Goal: Task Accomplishment & Management: Use online tool/utility

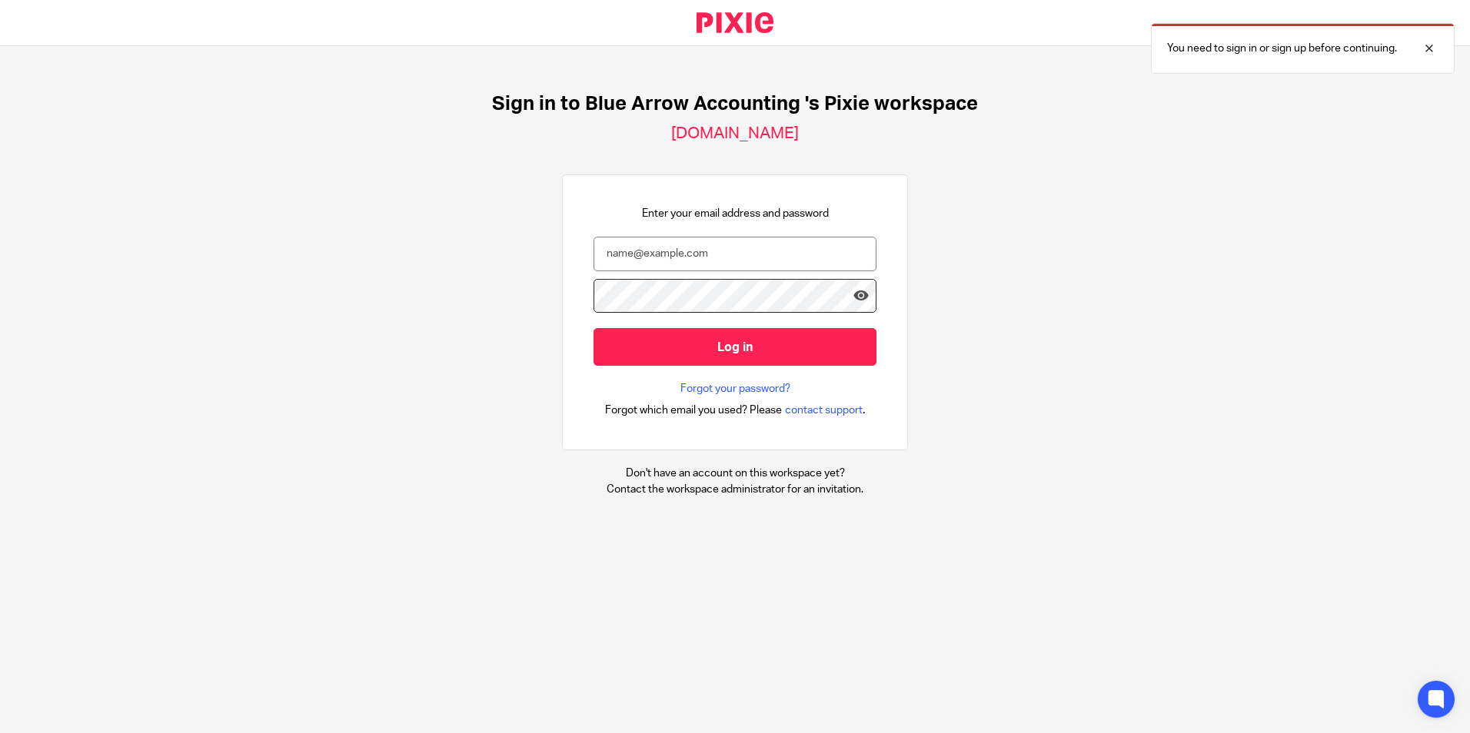
click at [752, 259] on input "email" at bounding box center [734, 254] width 283 height 35
type input "[PERSON_NAME][EMAIL_ADDRESS][DOMAIN_NAME]"
click at [593, 328] on input "Log in" at bounding box center [734, 347] width 283 height 38
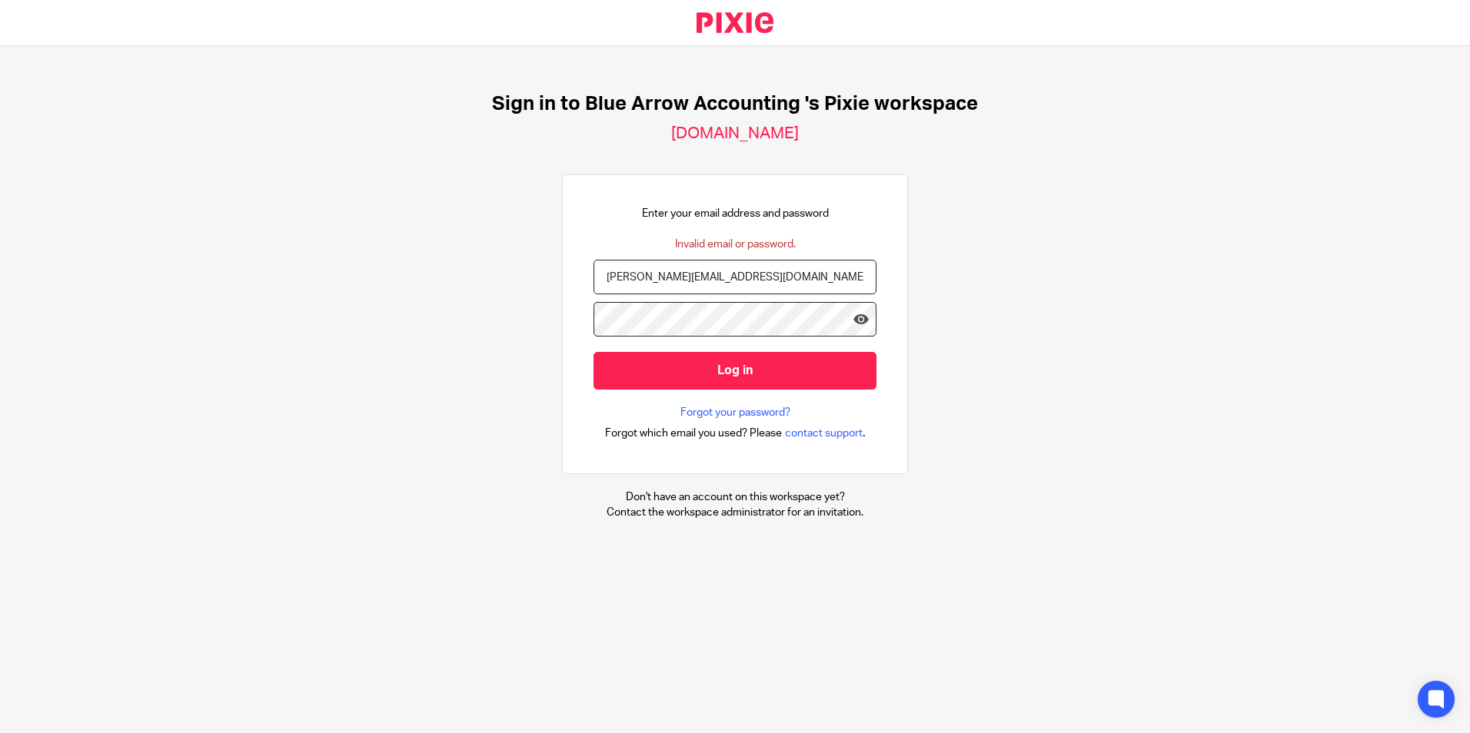
click at [593, 352] on input "Log in" at bounding box center [734, 371] width 283 height 38
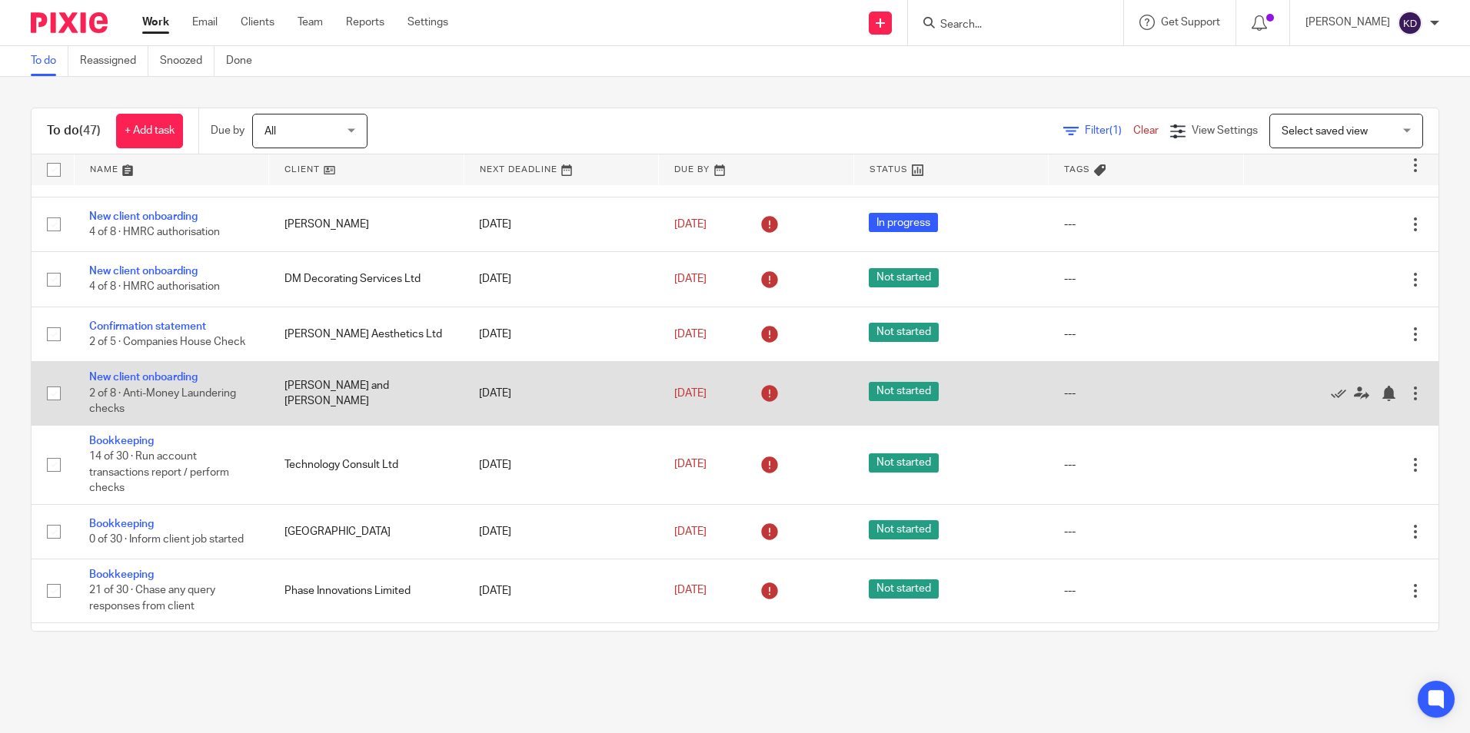
scroll to position [77, 0]
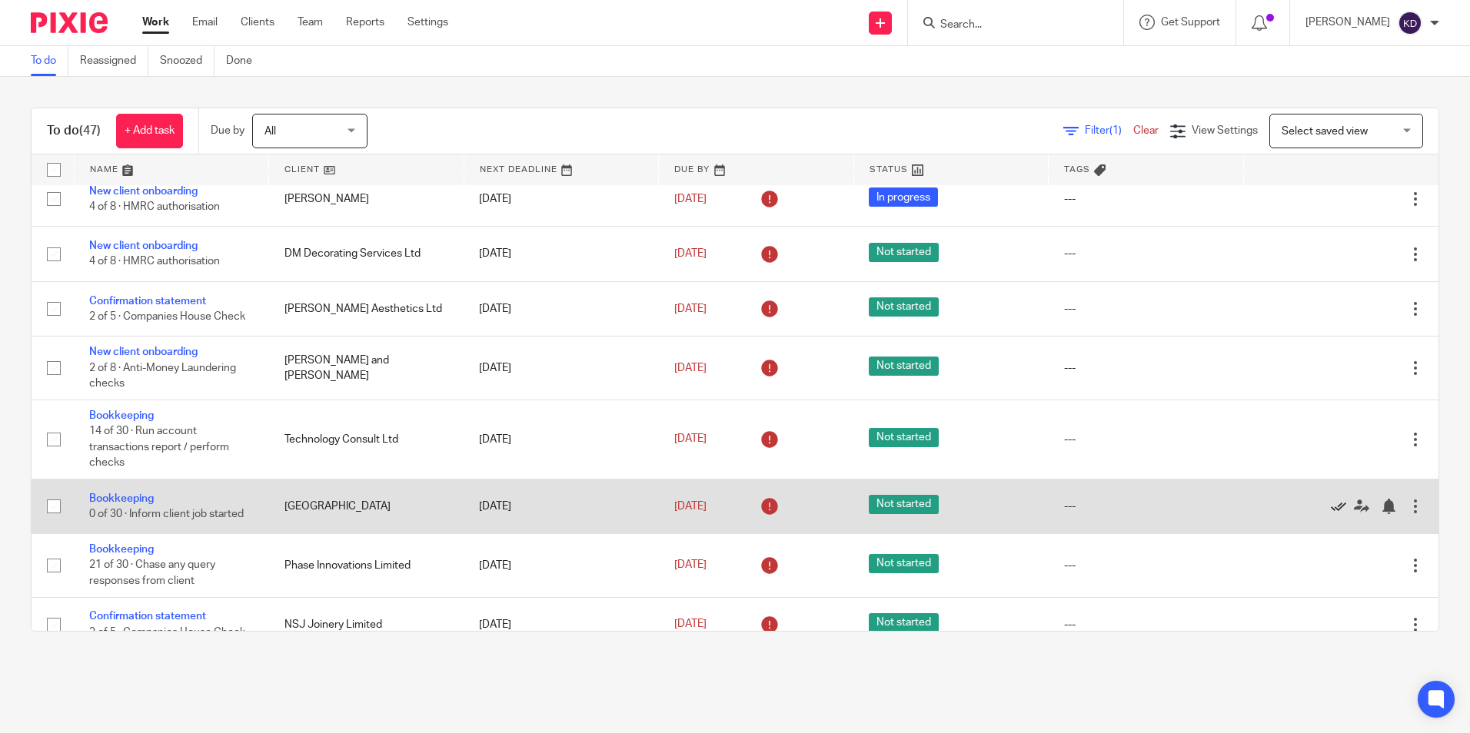
click at [1331, 505] on icon at bounding box center [1338, 506] width 15 height 15
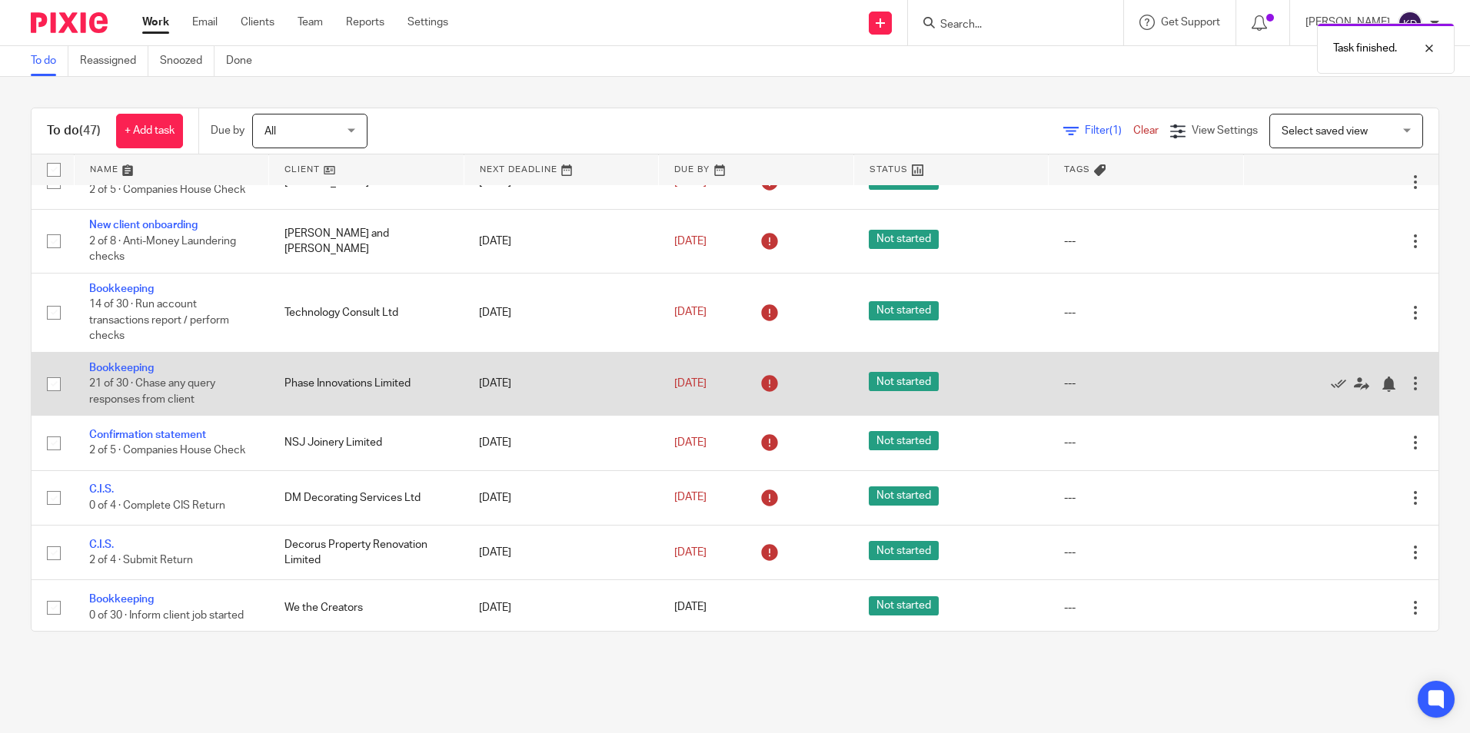
scroll to position [231, 0]
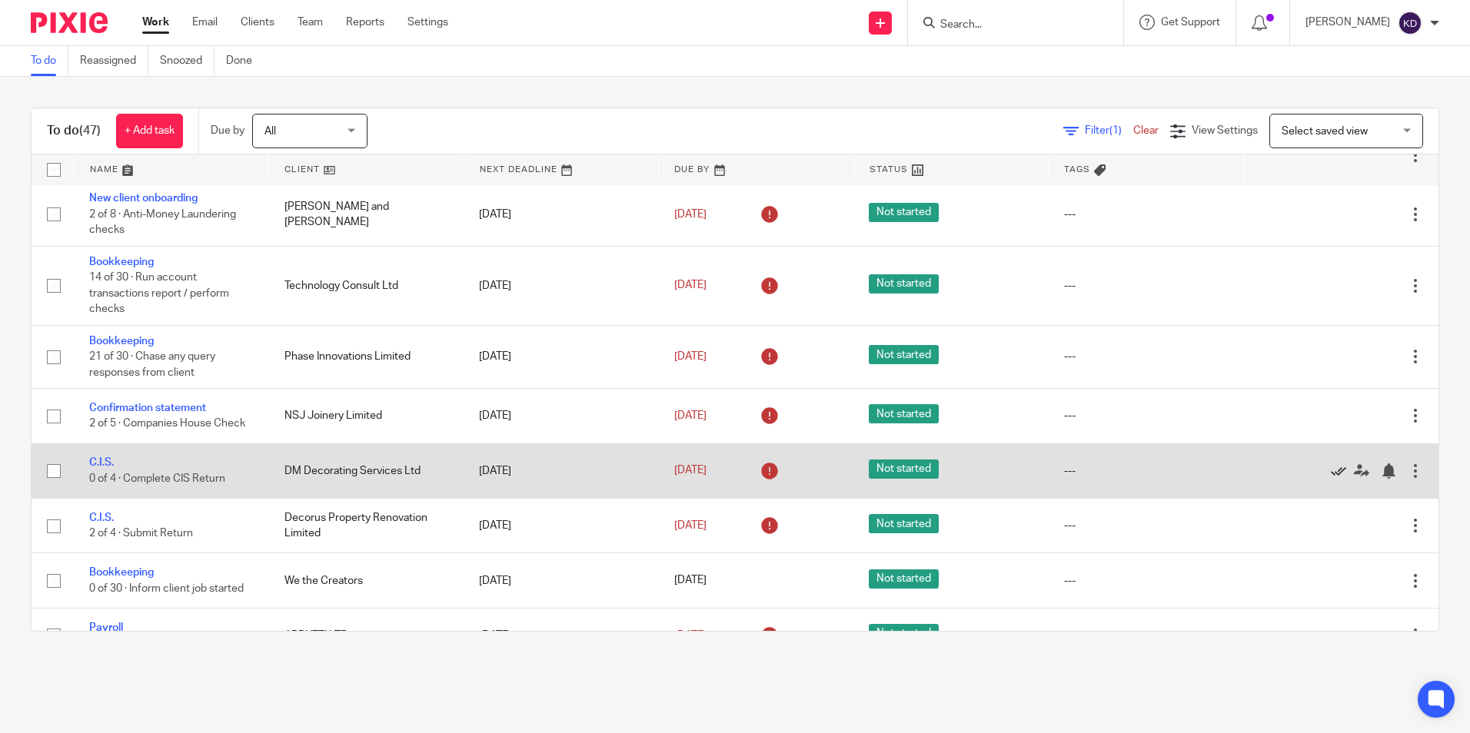
click at [1331, 470] on icon at bounding box center [1338, 470] width 15 height 15
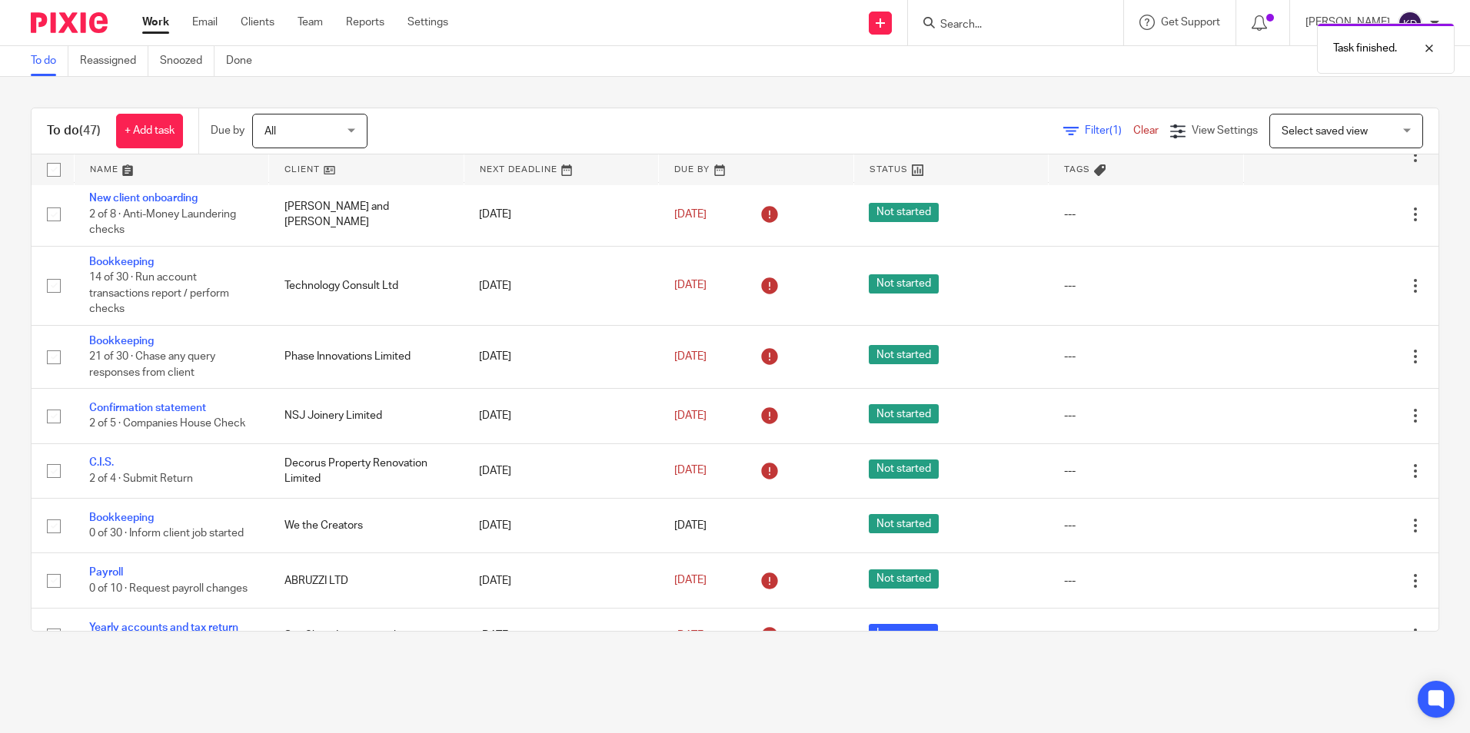
click at [1331, 470] on icon at bounding box center [1338, 470] width 15 height 15
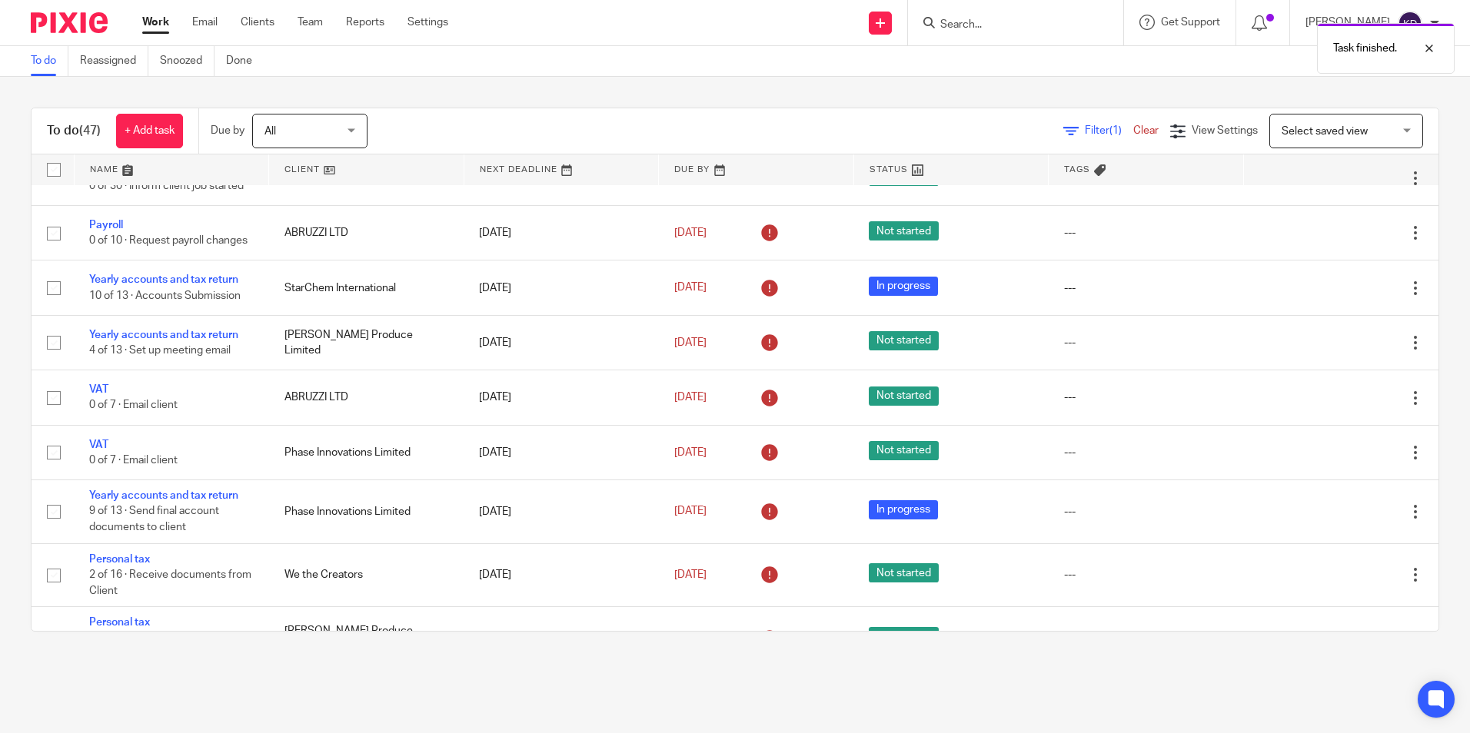
scroll to position [538, 0]
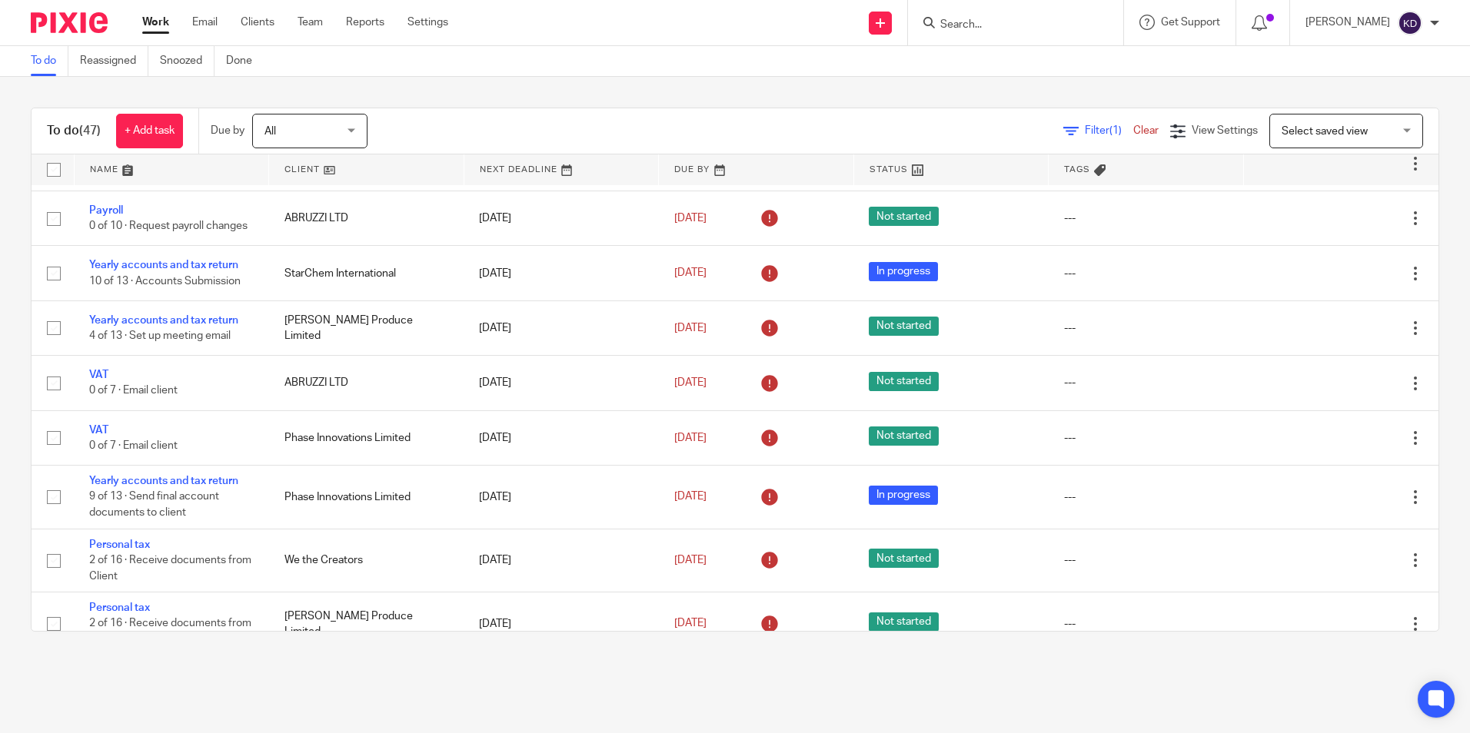
click at [51, 58] on link "To do" at bounding box center [50, 61] width 38 height 30
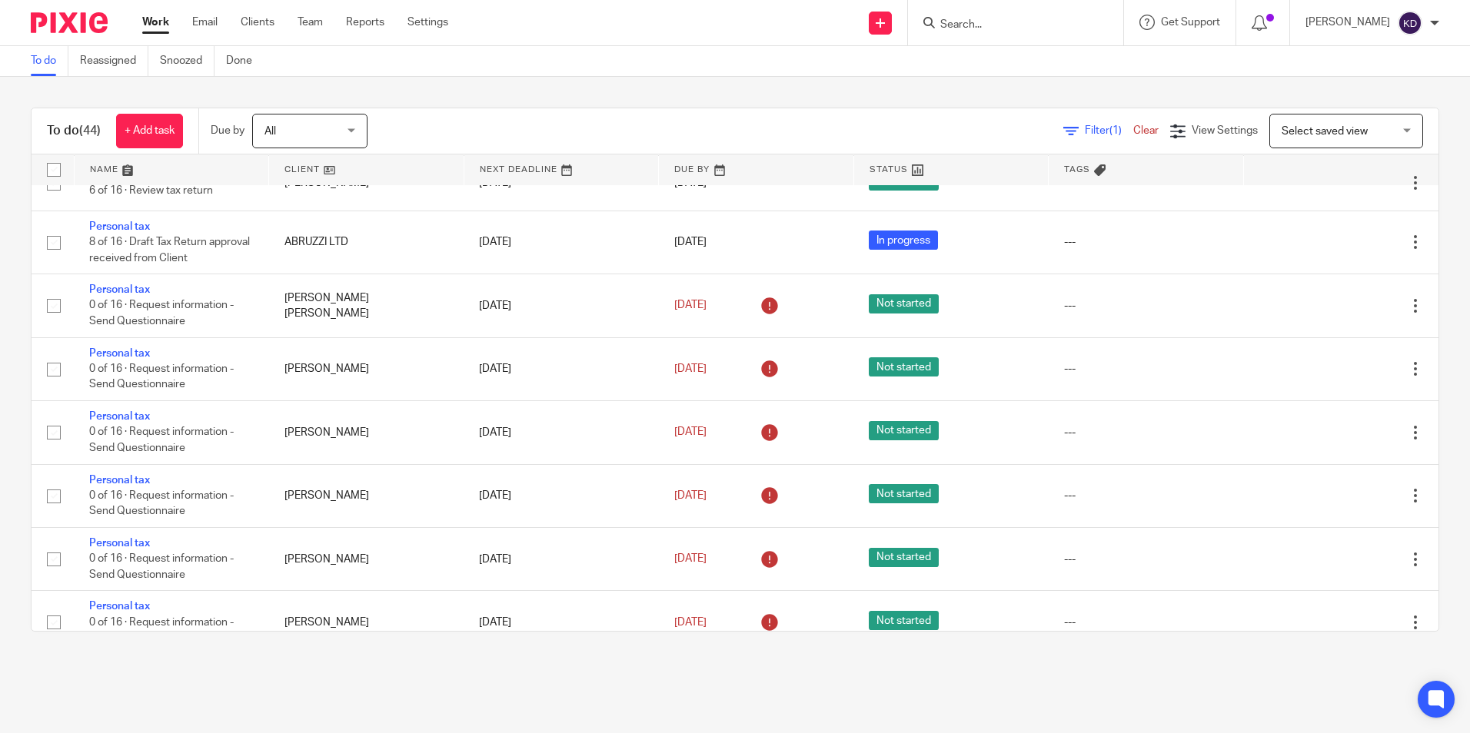
scroll to position [1537, 0]
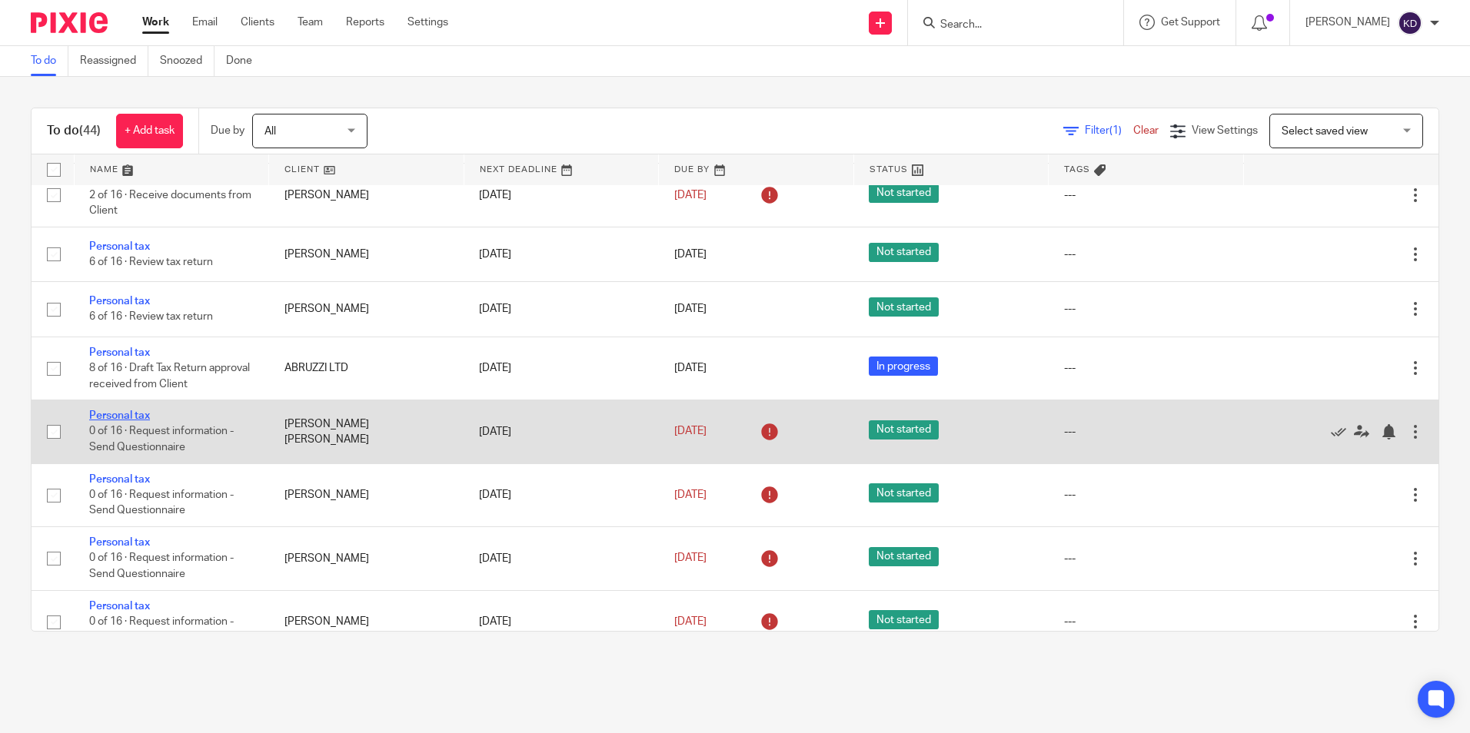
click at [141, 421] on link "Personal tax" at bounding box center [119, 415] width 61 height 11
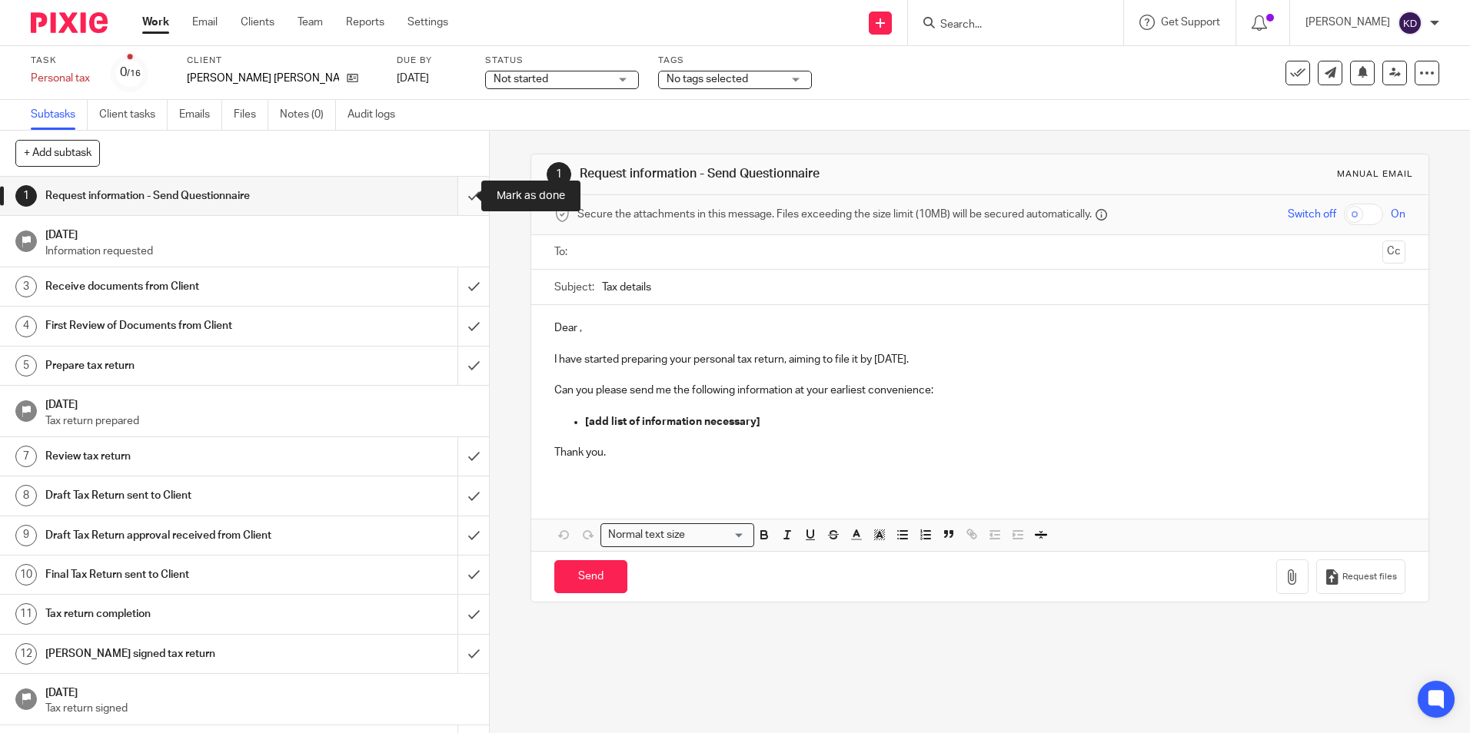
click at [461, 196] on input "submit" at bounding box center [244, 196] width 489 height 38
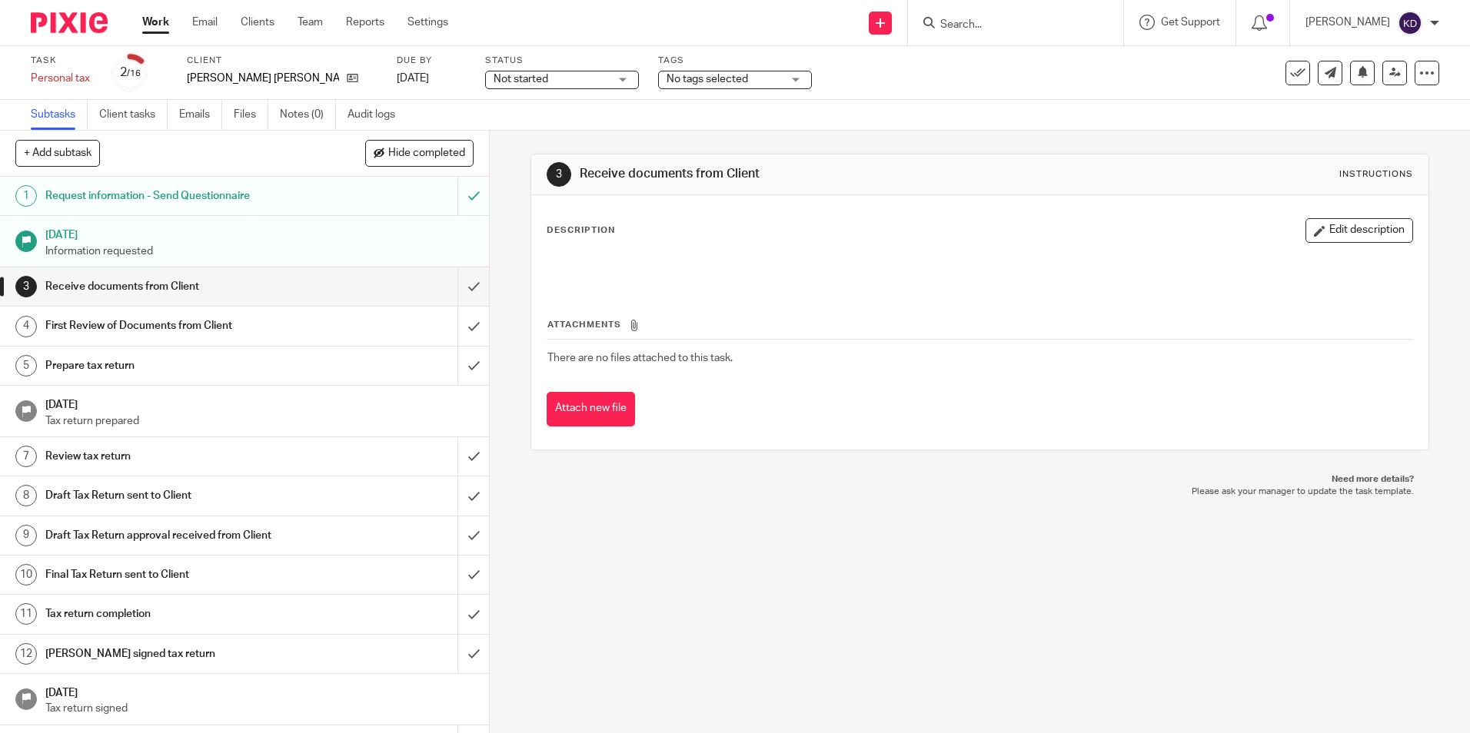
click at [158, 24] on link "Work" at bounding box center [155, 22] width 27 height 15
